Goal: Communication & Community: Answer question/provide support

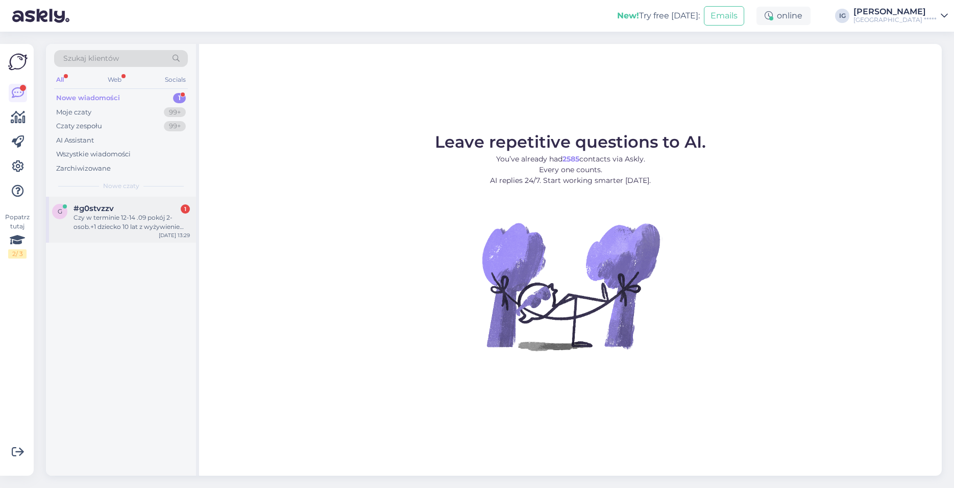
click at [143, 212] on div "#g0stvzzv 1" at bounding box center [132, 208] width 116 height 9
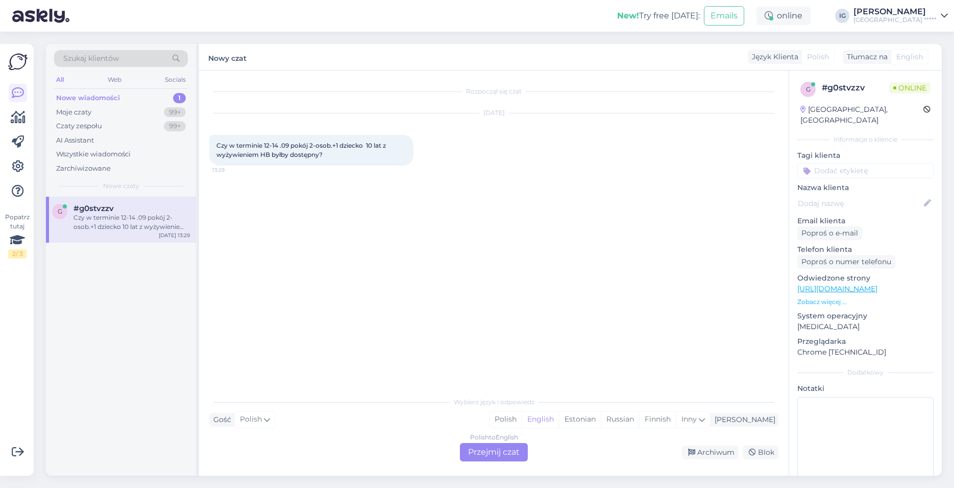
click at [494, 453] on div "Polish to English Przejmij czat" at bounding box center [494, 452] width 68 height 18
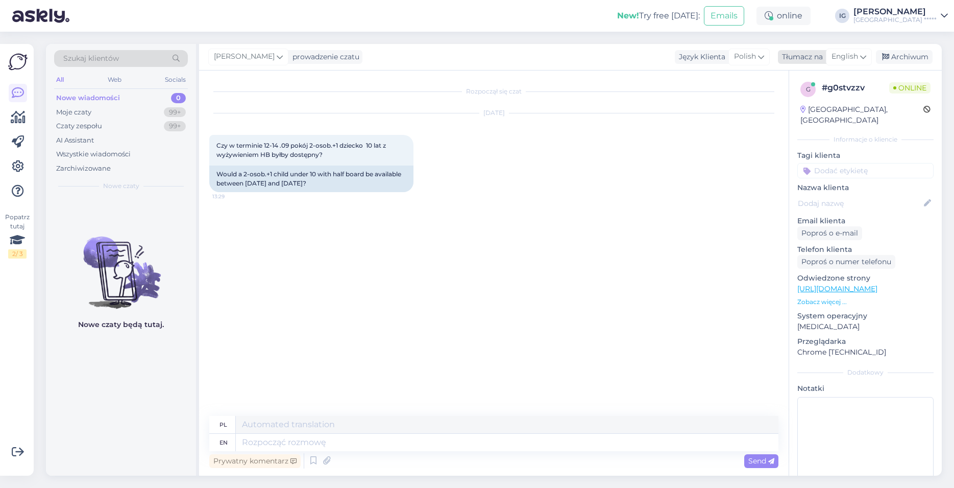
click at [856, 53] on span "English" at bounding box center [845, 56] width 27 height 11
type input "po"
click at [817, 104] on link "Polish" at bounding box center [825, 102] width 112 height 16
click at [221, 440] on textarea at bounding box center [493, 439] width 569 height 21
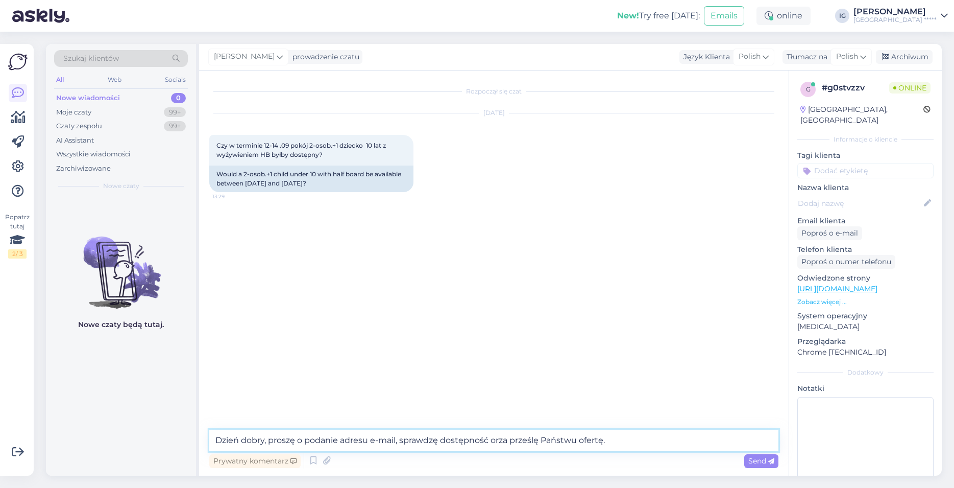
click at [497, 441] on textarea "Dzień dobry, proszę o podanie adresu e-mail, sprawdzę dostępność orza prześlę P…" at bounding box center [493, 439] width 569 height 21
click at [636, 438] on textarea "Dzień dobry, proszę o podanie adresu e-mail, sprawdzę dostępność oraz prześlę P…" at bounding box center [493, 439] width 569 height 21
type textarea "Dzień dobry, proszę o podanie adresu e-mail, sprawdzę dostępność oraz prześlę P…"
click at [759, 459] on span "Send" at bounding box center [762, 460] width 26 height 9
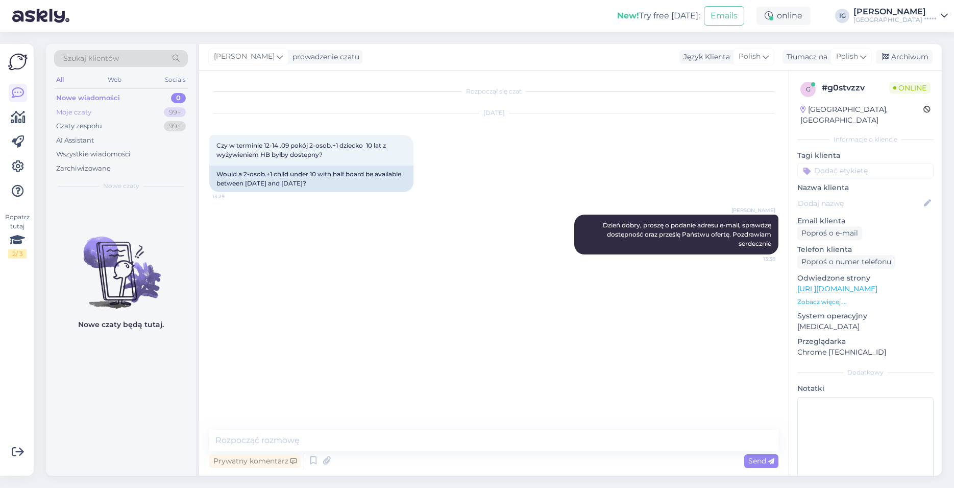
click at [92, 109] on div "Moje czaty 99+" at bounding box center [121, 112] width 134 height 14
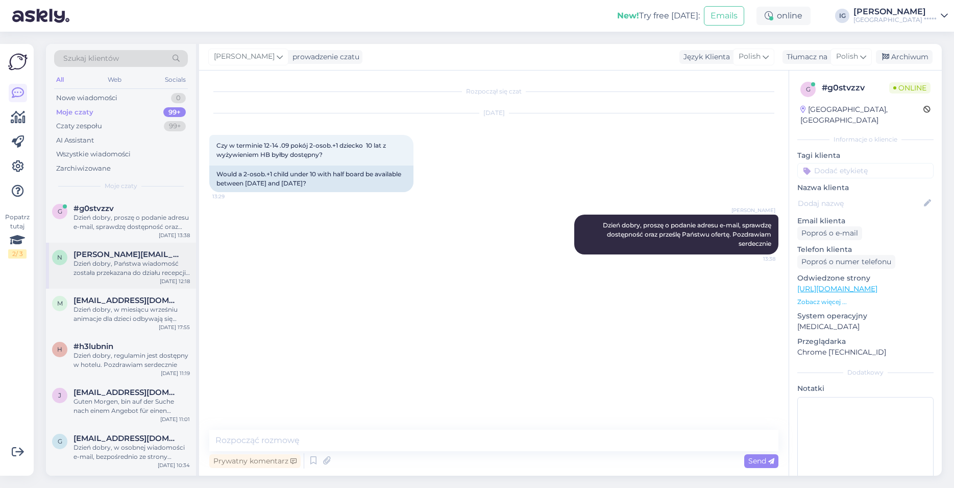
click at [117, 265] on div "Dzień dobry, Państwa wiadomość została przekazana do działu recepcji. proszę oc…" at bounding box center [132, 268] width 116 height 18
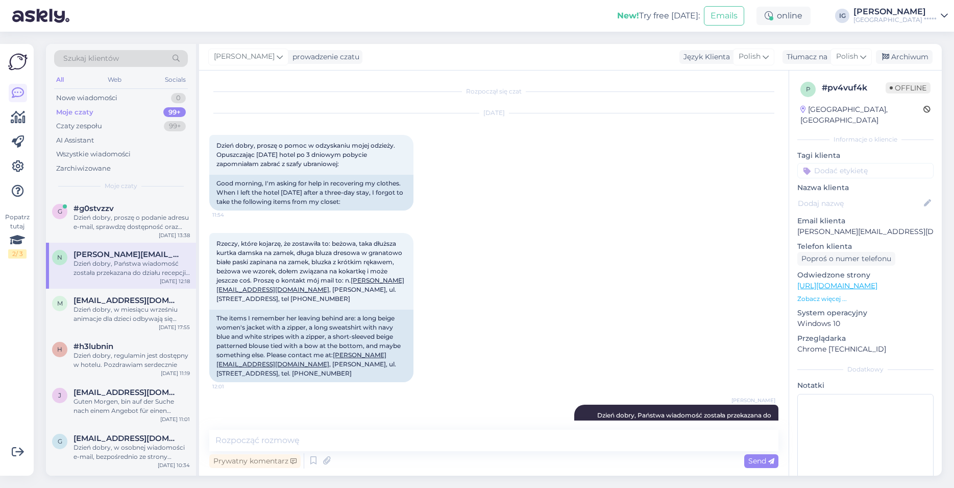
scroll to position [35, 0]
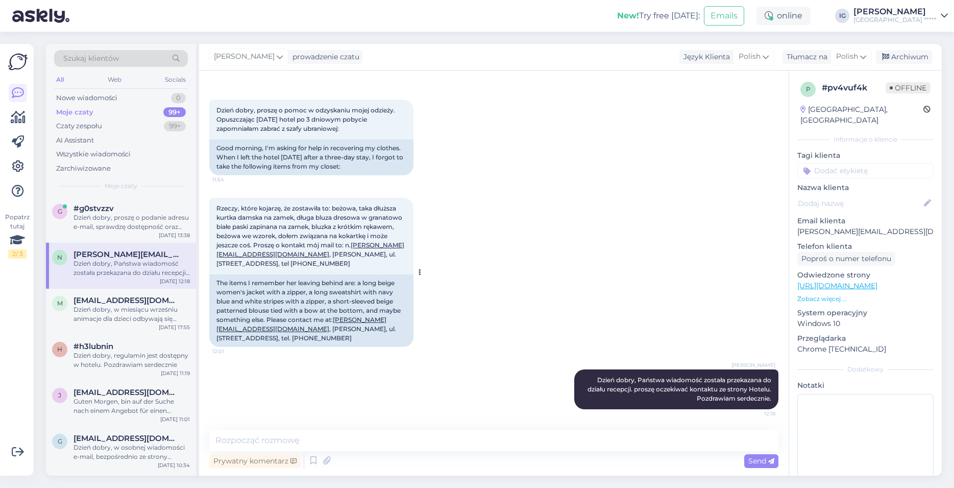
drag, startPoint x: 219, startPoint y: 207, endPoint x: 397, endPoint y: 266, distance: 187.7
click at [397, 266] on div "Rzeczy, które kojarzę, że zostawiła to: beżowa, taka dłuższa kurtka damska na z…" at bounding box center [311, 236] width 204 height 77
copy span "Rzeczy, które kojarzę, że zostawiła to: beżowa, taka dłuższa kurtka damska na z…"
